Goal: Task Accomplishment & Management: Manage account settings

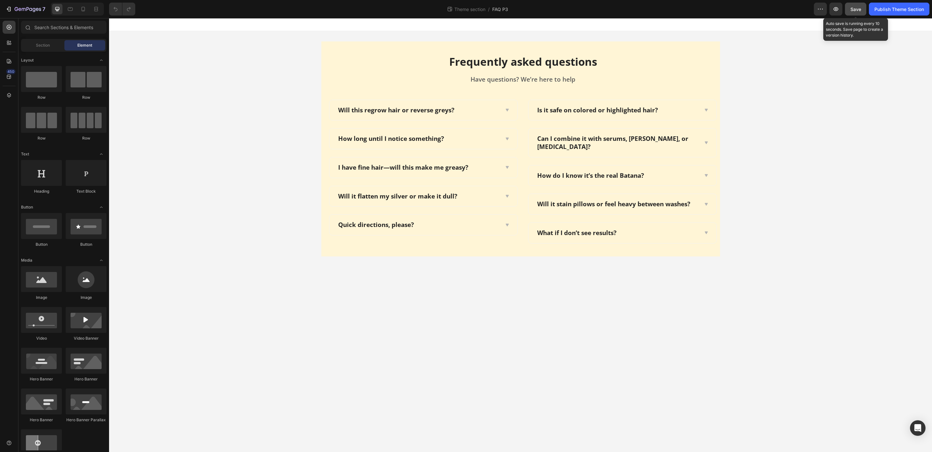
click at [851, 10] on span "Save" at bounding box center [855, 9] width 11 height 6
click at [904, 11] on div "Publish Theme Section" at bounding box center [899, 9] width 50 height 7
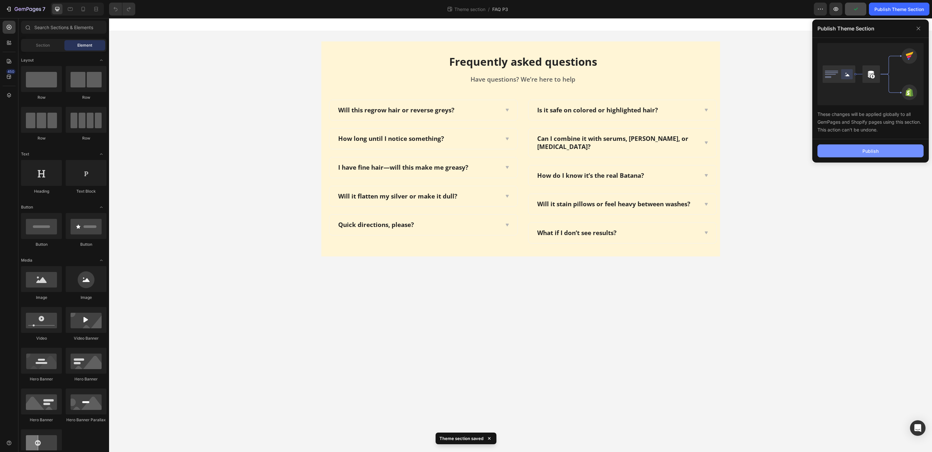
click at [869, 150] on div "Publish" at bounding box center [870, 151] width 16 height 7
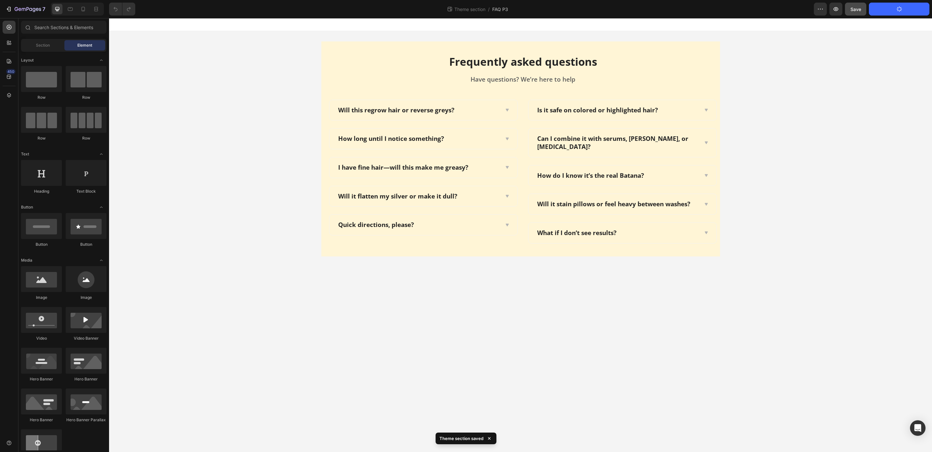
click at [510, 12] on div "Theme section / FAQ P3" at bounding box center [476, 9] width 673 height 13
click at [505, 12] on span "FAQ P3" at bounding box center [500, 9] width 16 height 7
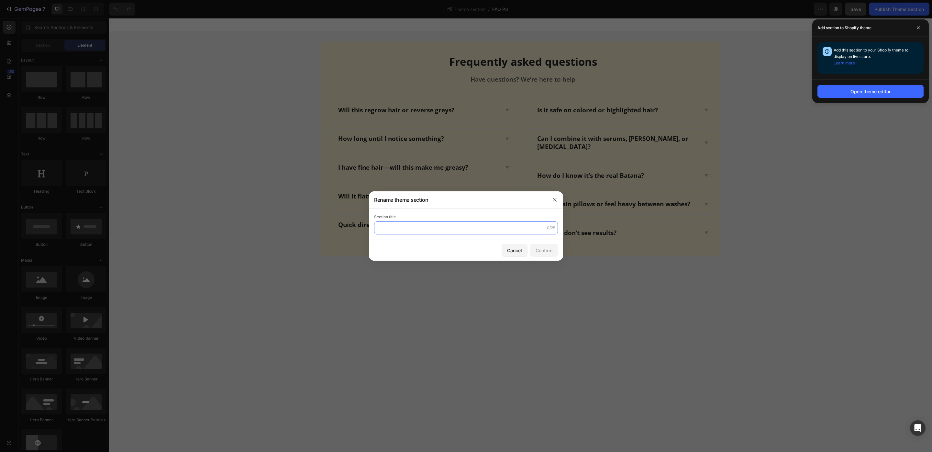
click at [450, 225] on input "text" at bounding box center [466, 227] width 184 height 13
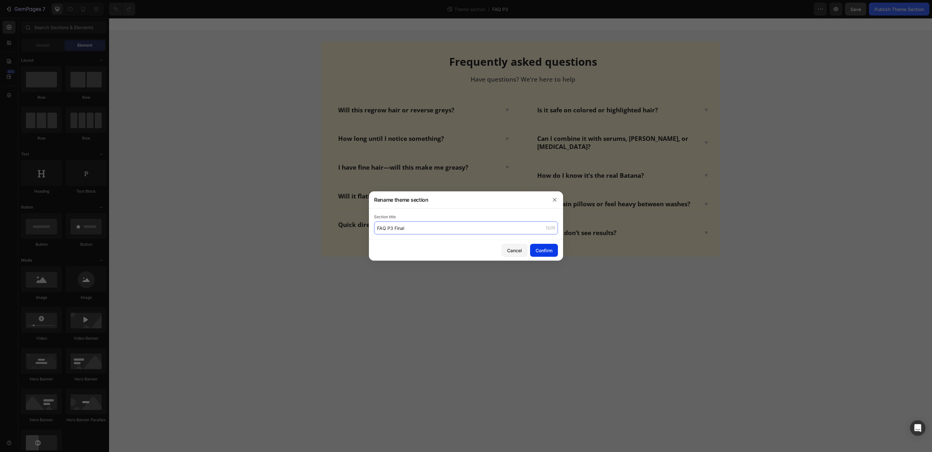
type input "FAQ P3 Final"
click at [545, 254] on button "Confirm" at bounding box center [544, 250] width 28 height 13
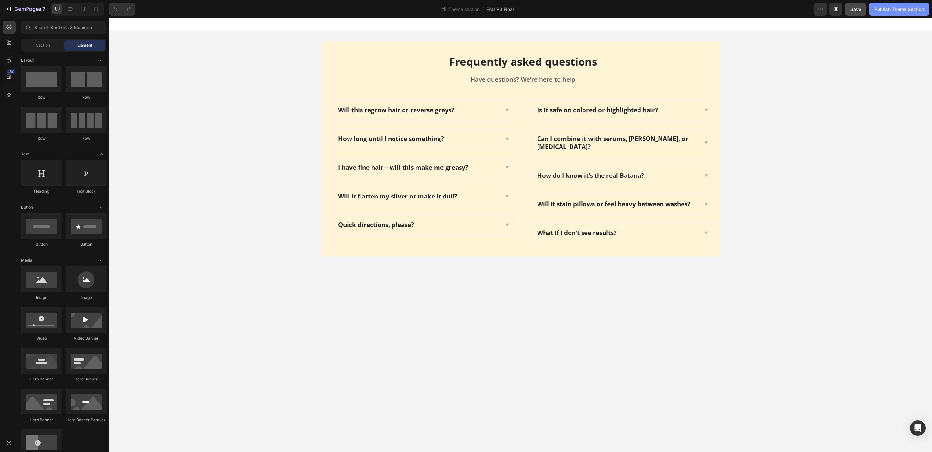
click at [902, 11] on div "Publish Theme Section" at bounding box center [899, 9] width 50 height 7
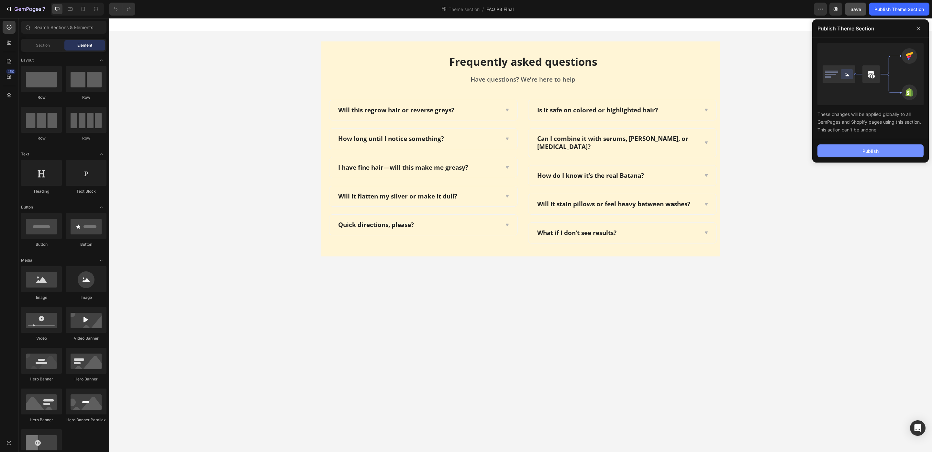
click at [862, 148] on button "Publish" at bounding box center [870, 150] width 106 height 13
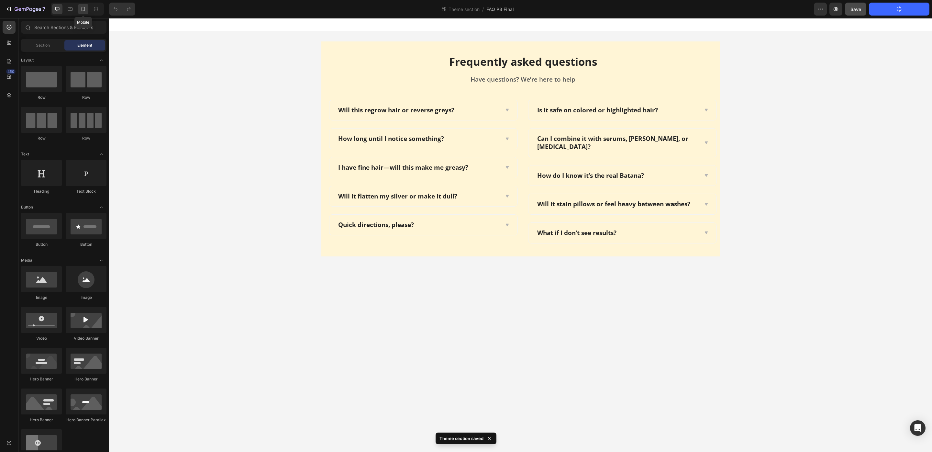
click at [82, 9] on icon at bounding box center [84, 9] width 4 height 5
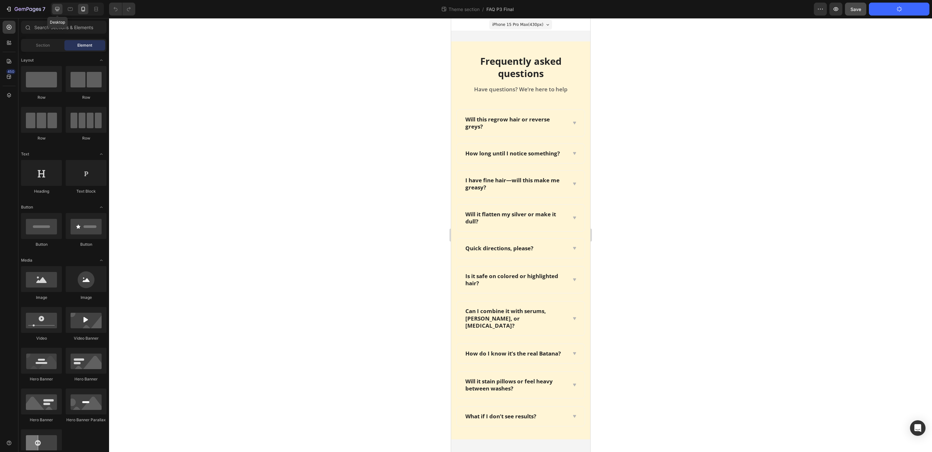
click at [58, 12] on div at bounding box center [57, 9] width 10 height 10
